Goal: Navigation & Orientation: Find specific page/section

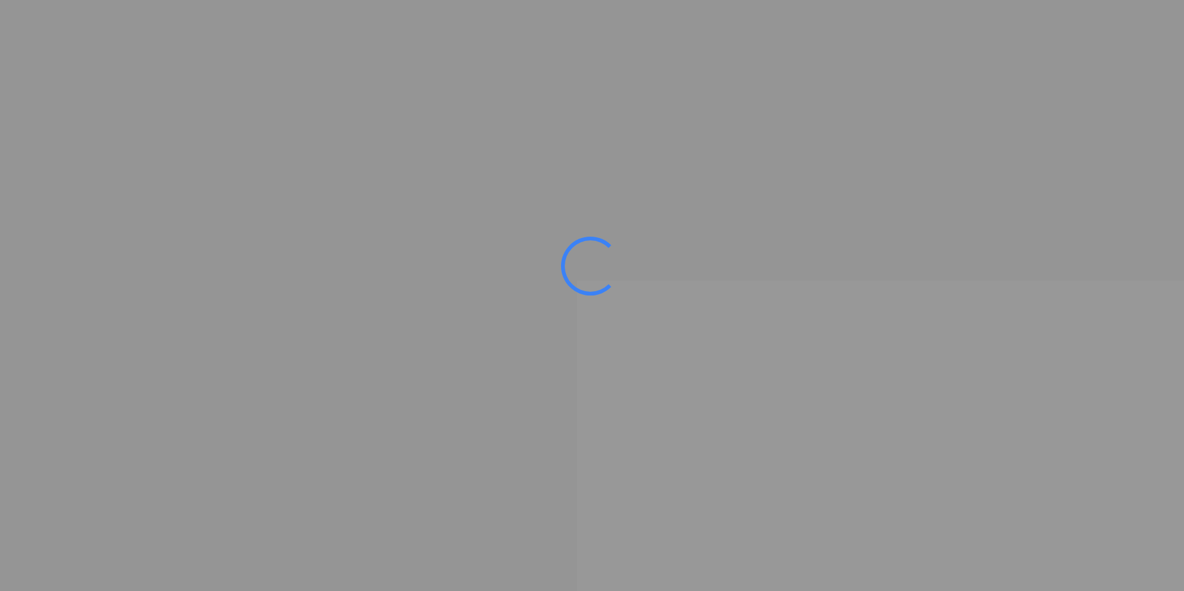
click at [880, 229] on ms-splash-screen at bounding box center [592, 295] width 1184 height 591
click at [704, 349] on ms-splash-screen at bounding box center [592, 295] width 1184 height 591
click at [638, 344] on ms-splash-screen at bounding box center [592, 295] width 1184 height 591
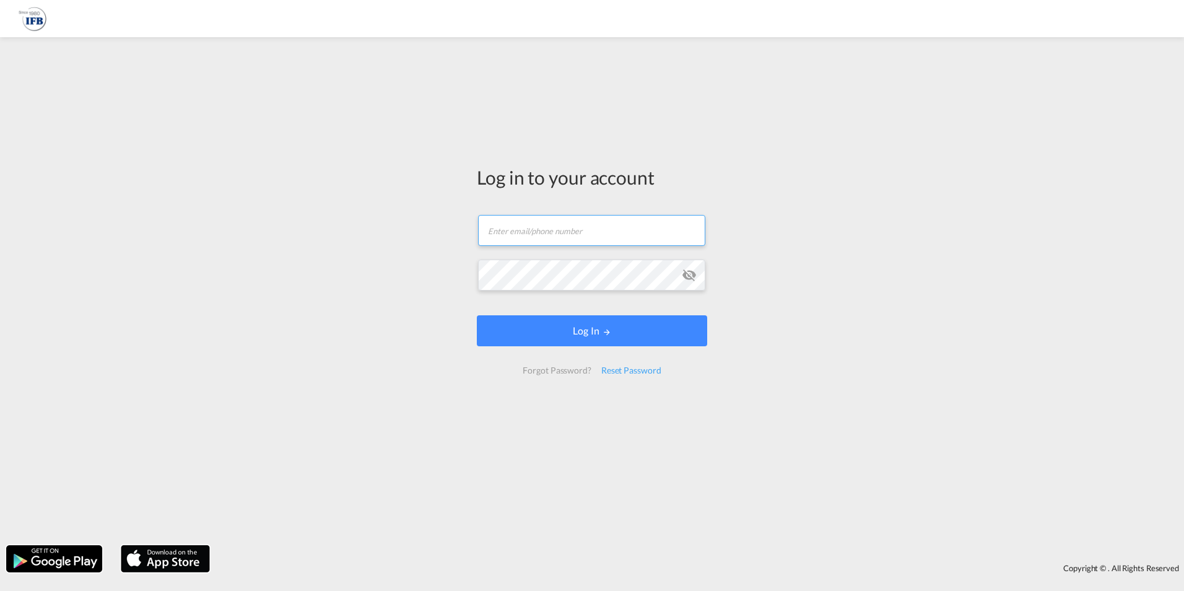
click at [517, 234] on form "Email field is required Password field is required Log In Forgot Password? Rese…" at bounding box center [592, 294] width 230 height 184
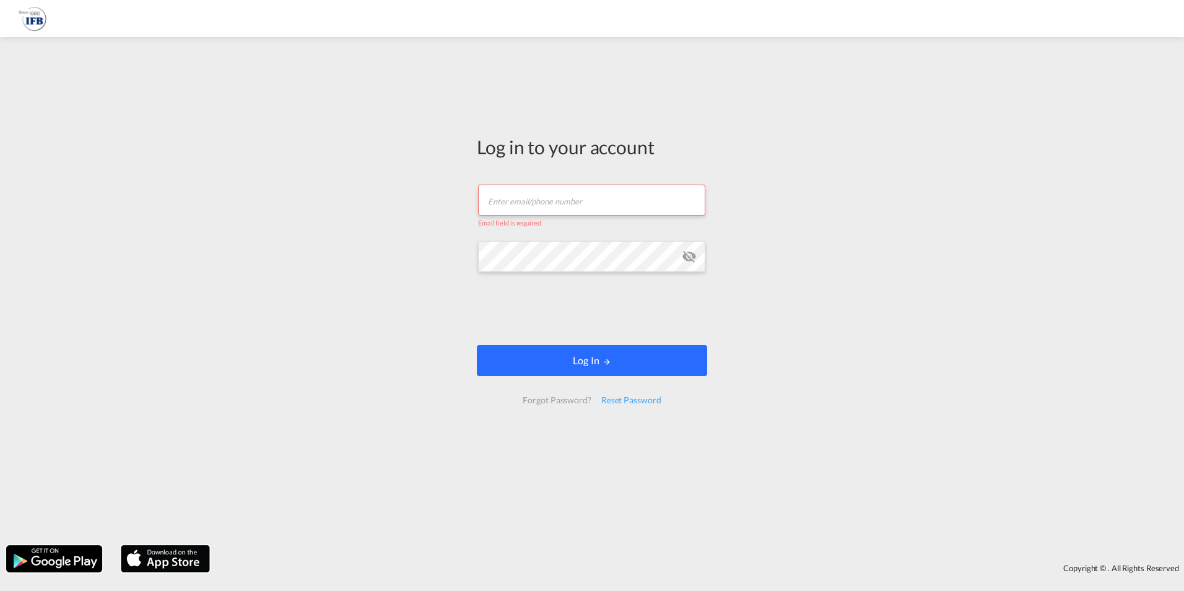
click at [554, 363] on button "Log In" at bounding box center [592, 360] width 230 height 31
click at [505, 215] on div "Email field is required" at bounding box center [592, 221] width 228 height 12
drag, startPoint x: 505, startPoint y: 215, endPoint x: 505, endPoint y: 204, distance: 11.1
click at [505, 204] on input "text" at bounding box center [591, 200] width 227 height 31
type input "[EMAIL_ADDRESS][PERSON_NAME][DOMAIN_NAME]"
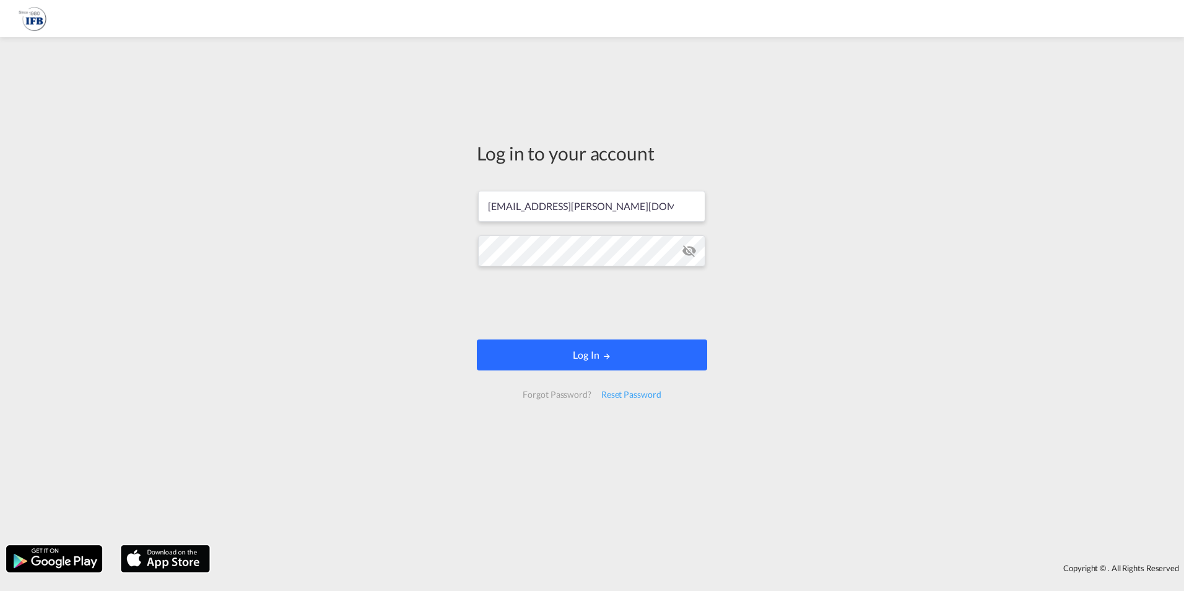
click at [552, 368] on button "Log In" at bounding box center [592, 354] width 230 height 31
